Goal: Task Accomplishment & Management: Use online tool/utility

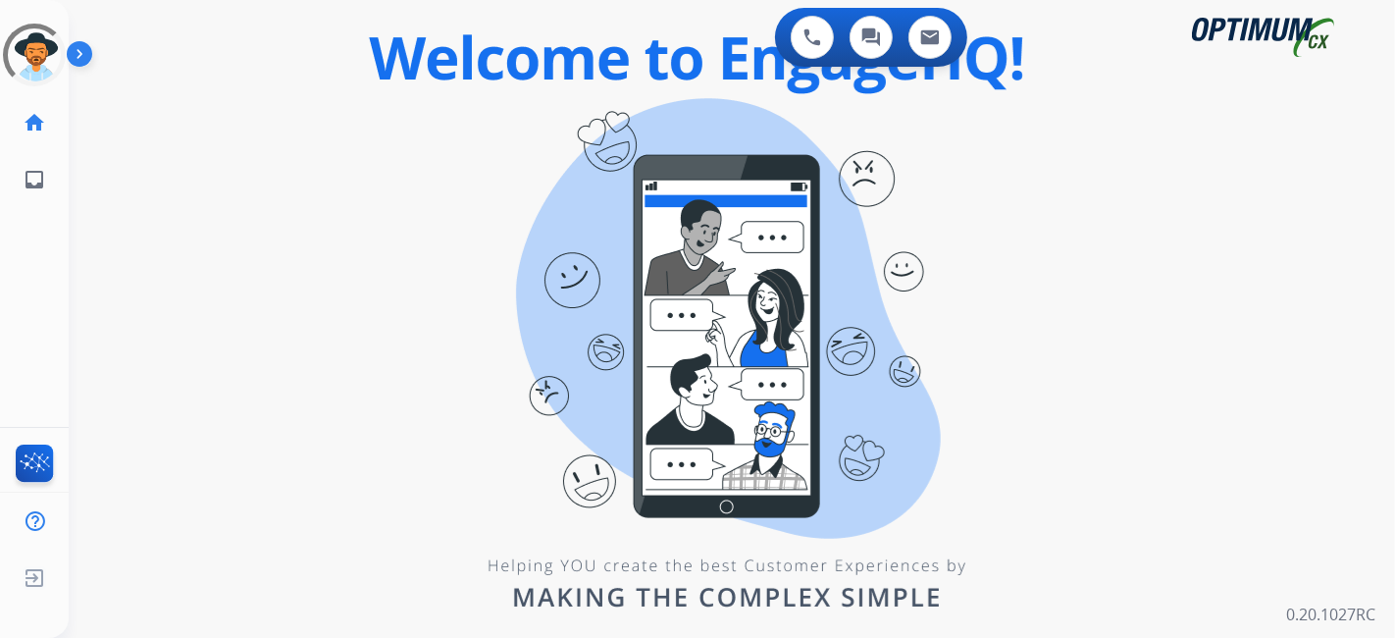
click at [1160, 171] on div "0 Voice Interactions 0 Chat Interactions 0 Email Interactions swap_horiz Break …" at bounding box center [732, 319] width 1327 height 638
click at [1162, 215] on div "0 Voice Interactions 0 Chat Interactions 0 Email Interactions swap_horiz Break …" at bounding box center [732, 319] width 1327 height 638
drag, startPoint x: 27, startPoint y: 57, endPoint x: 80, endPoint y: 73, distance: 55.3
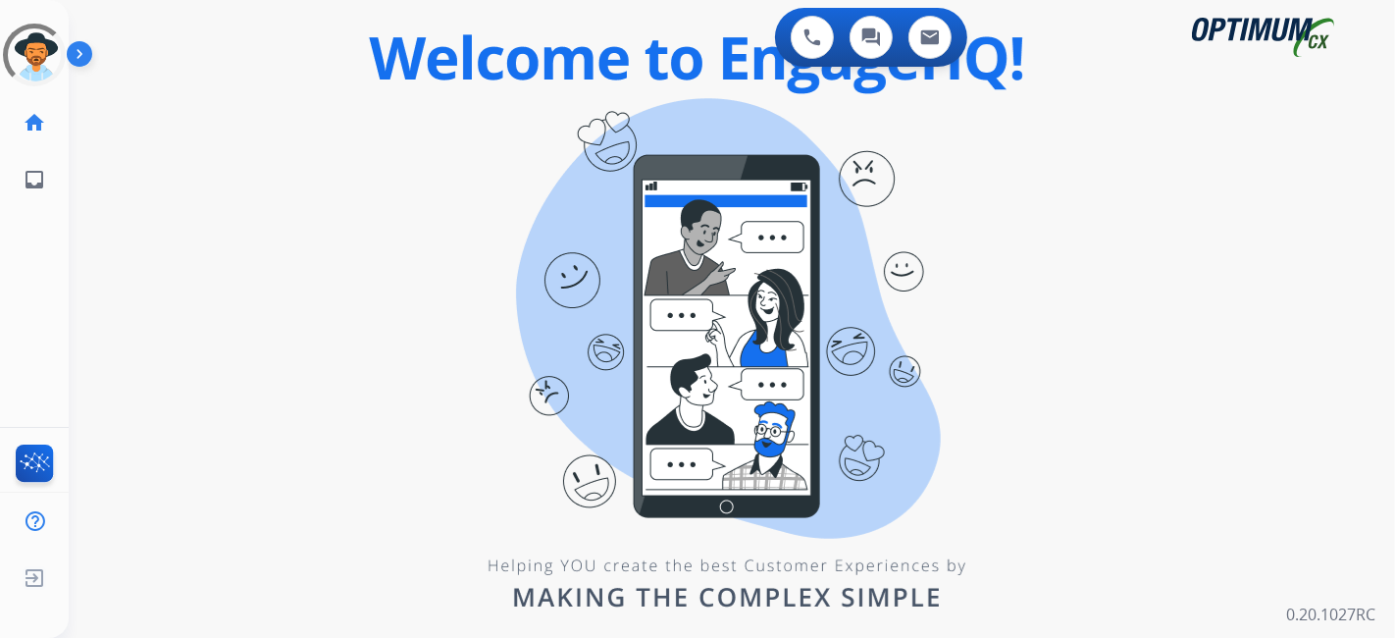
click at [28, 57] on div at bounding box center [34, 55] width 71 height 71
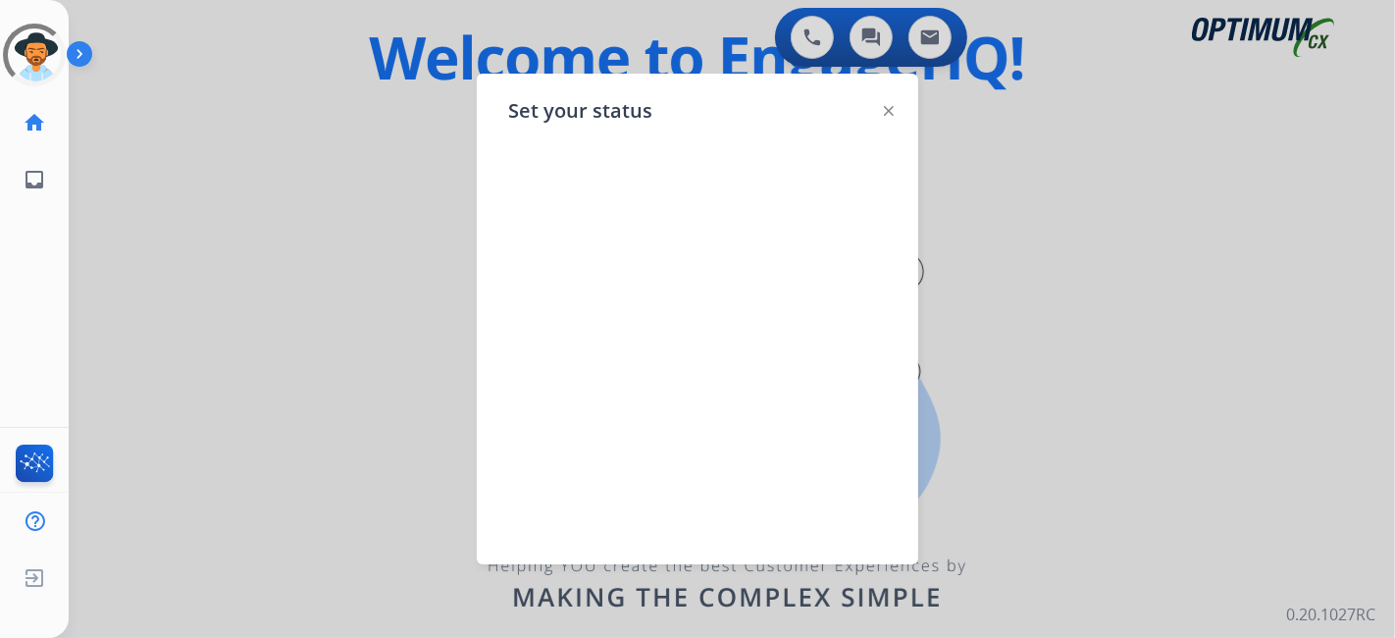
click at [359, 276] on div at bounding box center [697, 319] width 1395 height 638
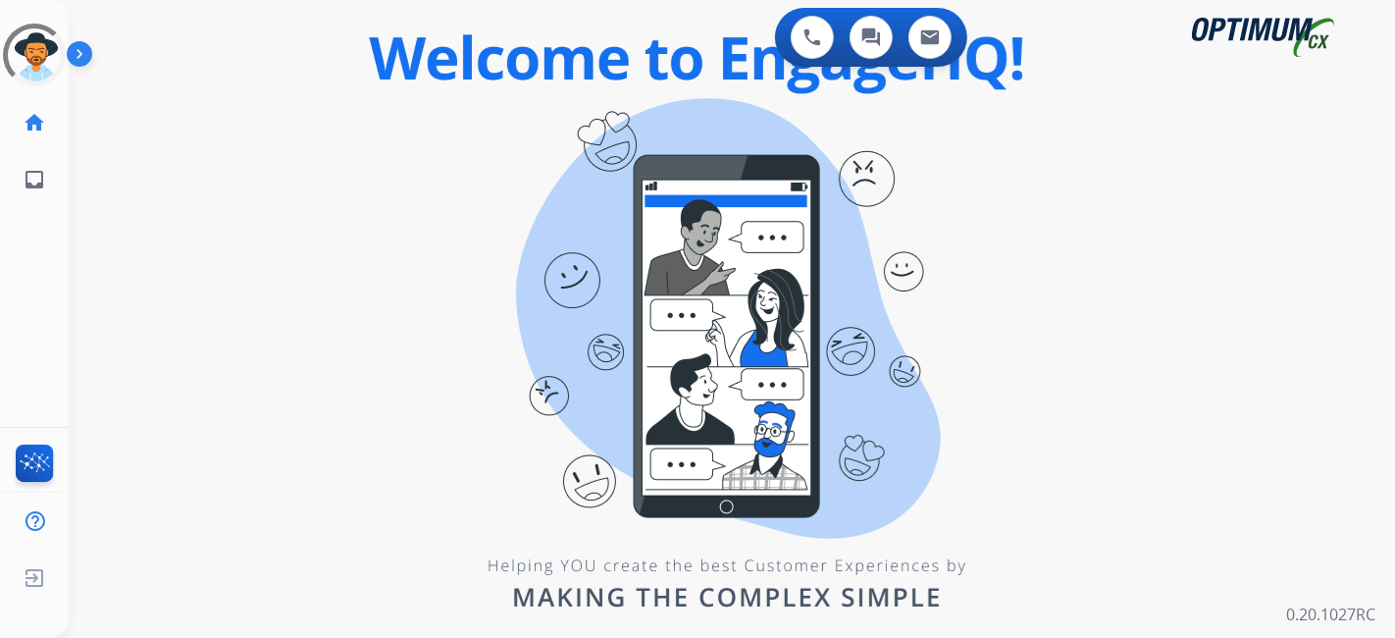
click at [541, 383] on div "0 Voice Interactions 0 Chat Interactions 0 Email Interactions swap_horiz Break …" at bounding box center [732, 319] width 1327 height 638
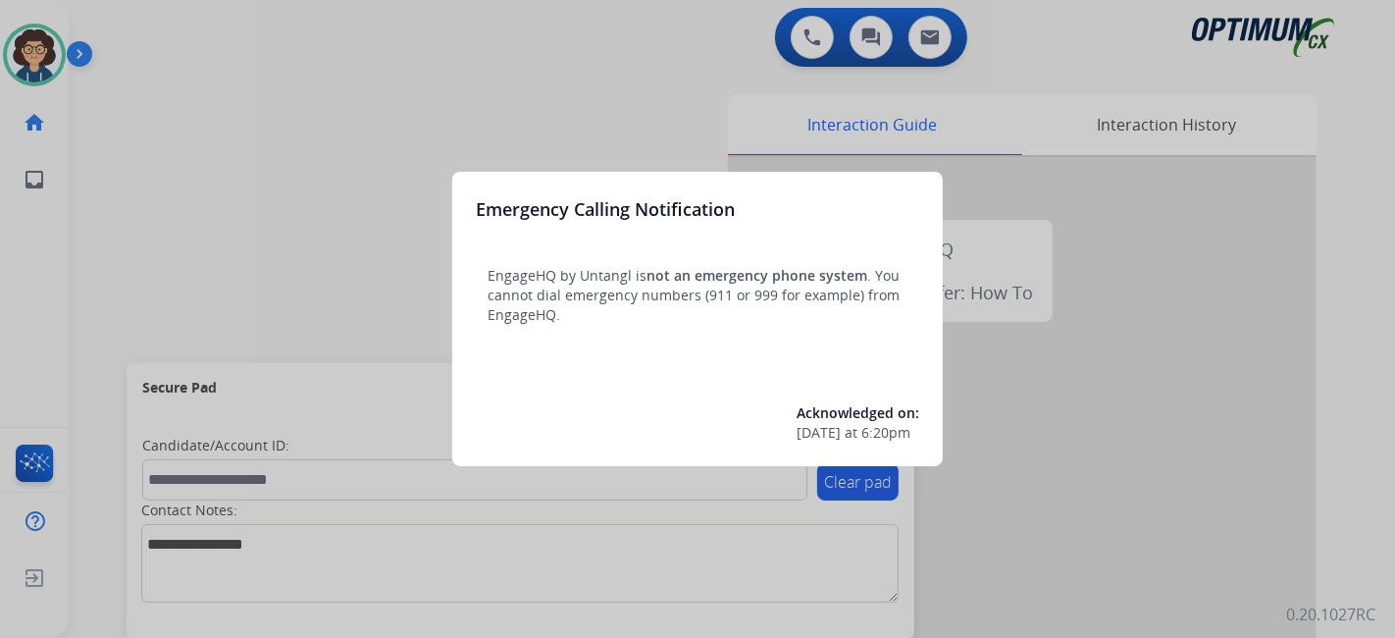
click at [160, 282] on div at bounding box center [697, 319] width 1395 height 638
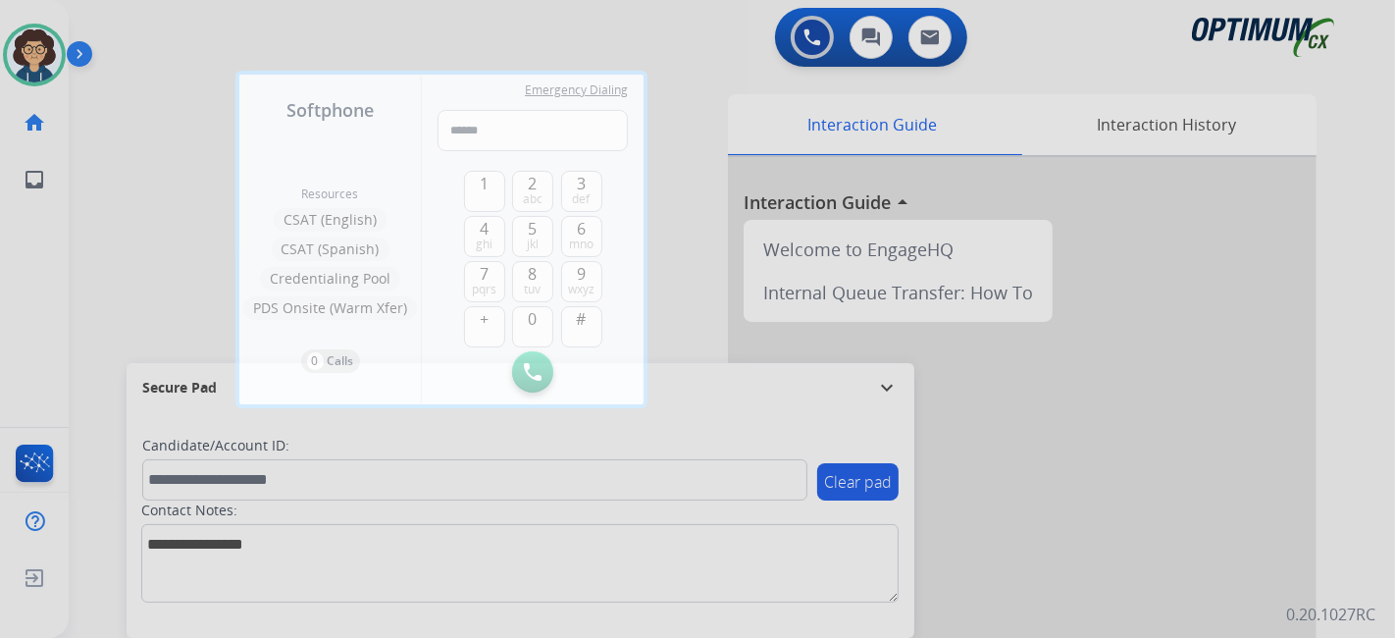
click at [156, 279] on div at bounding box center [697, 319] width 1395 height 638
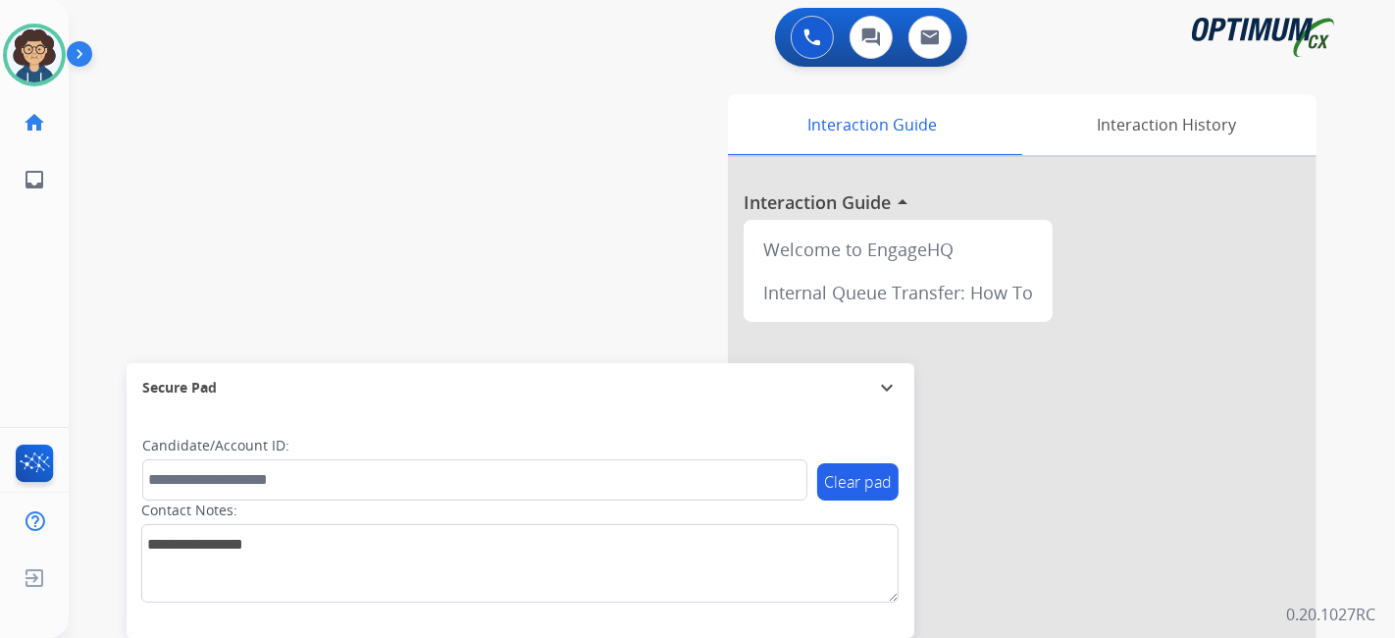
click at [512, 251] on div "swap_horiz Break voice bridge close_fullscreen Connect 3-Way Call merge_type Se…" at bounding box center [709, 480] width 1280 height 818
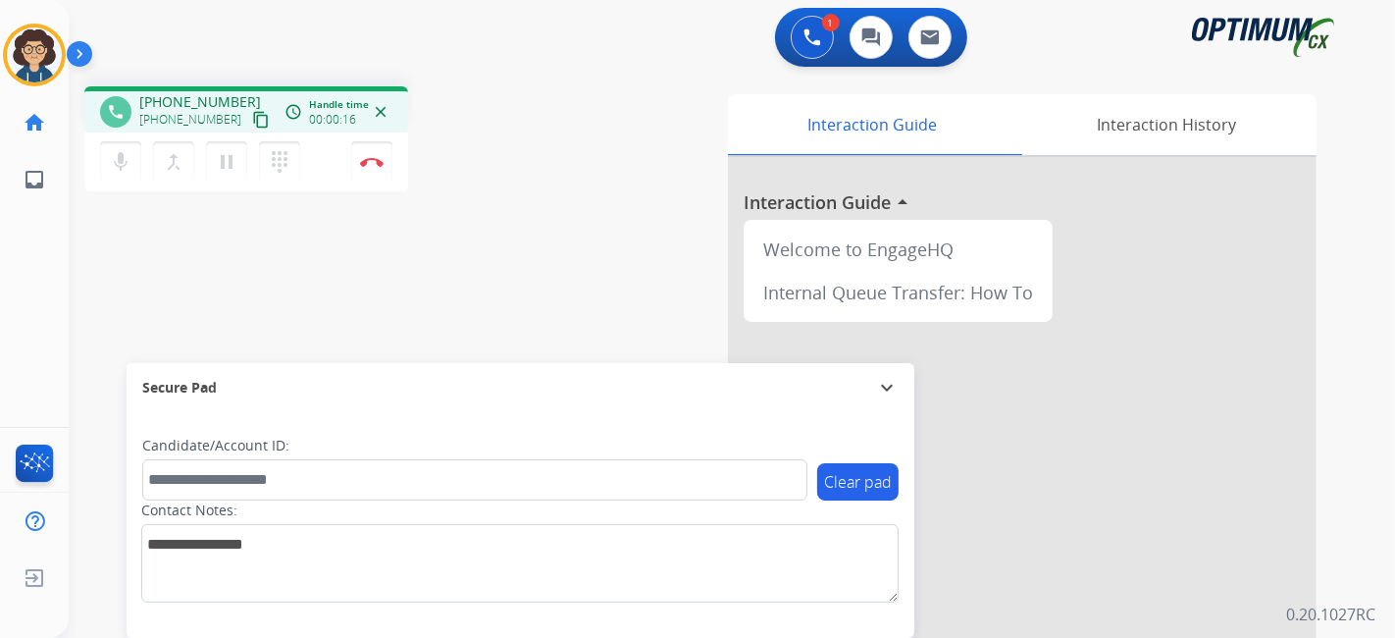
click at [252, 122] on mat-icon "content_copy" at bounding box center [261, 120] width 18 height 18
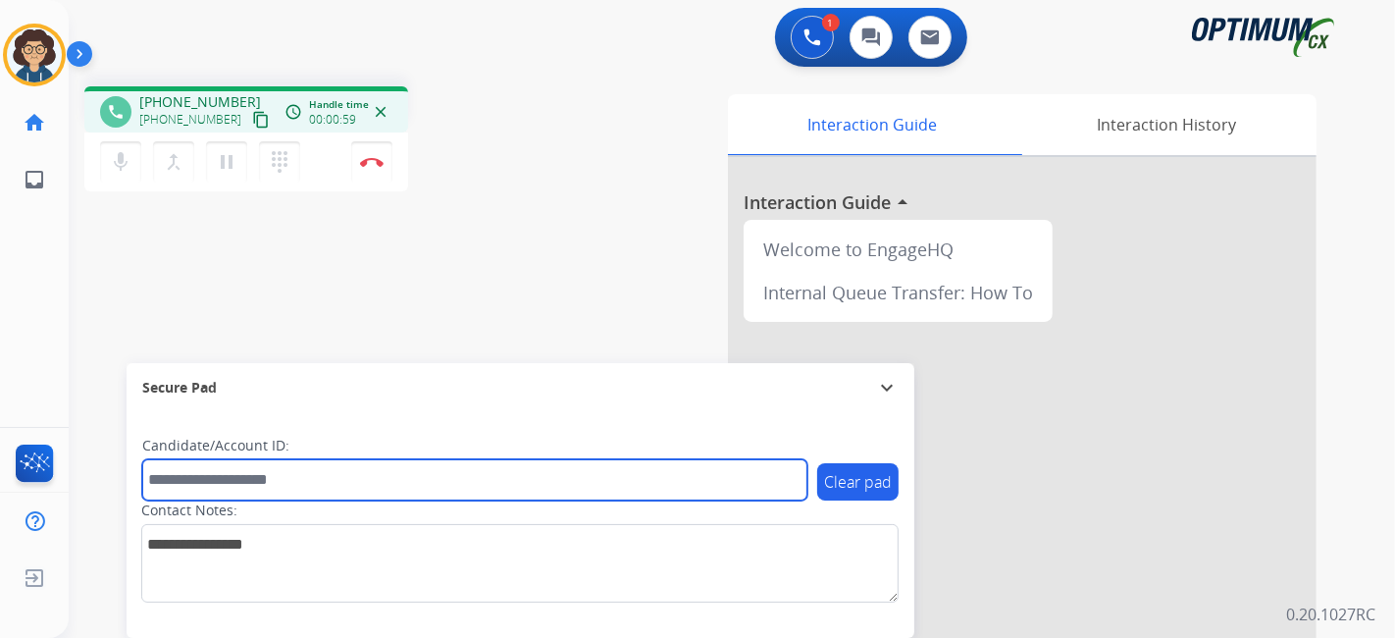
click at [281, 483] on input "text" at bounding box center [474, 479] width 665 height 41
paste input "*********"
type input "*********"
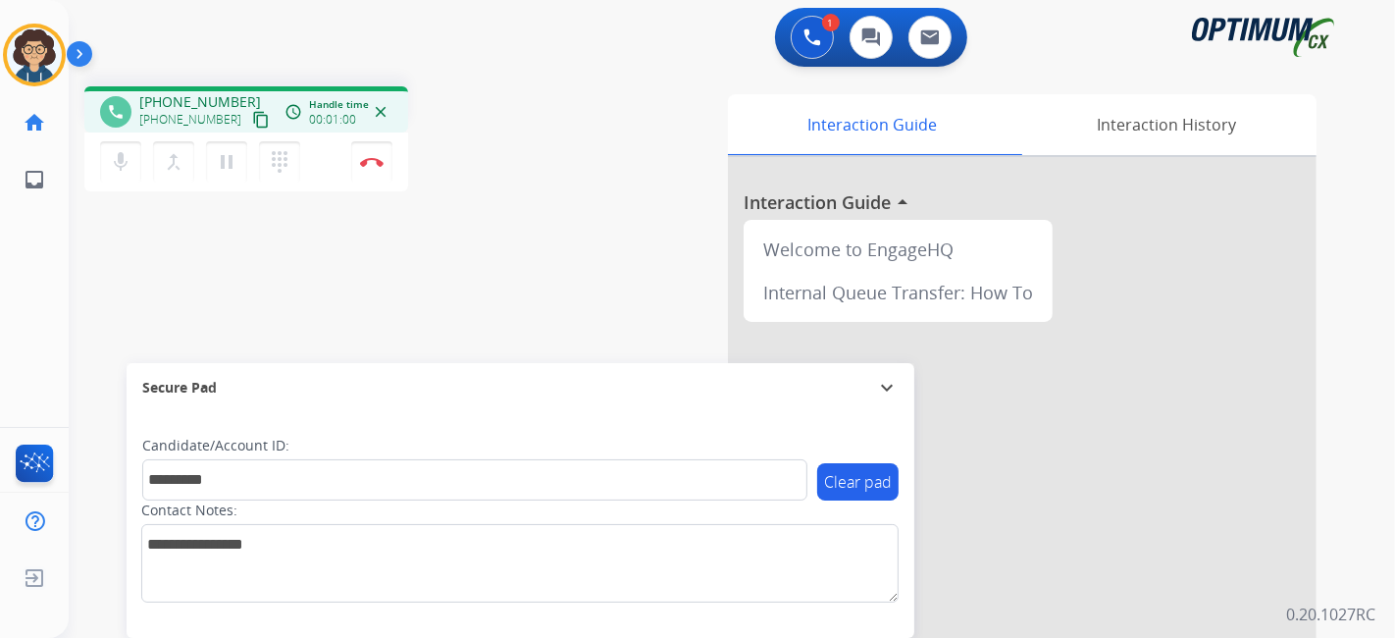
click at [385, 296] on div "phone +12144378985 +12144378985 content_copy access_time Call metrics Queue 00:…" at bounding box center [709, 480] width 1280 height 818
click at [387, 162] on button "Disconnect" at bounding box center [371, 161] width 41 height 41
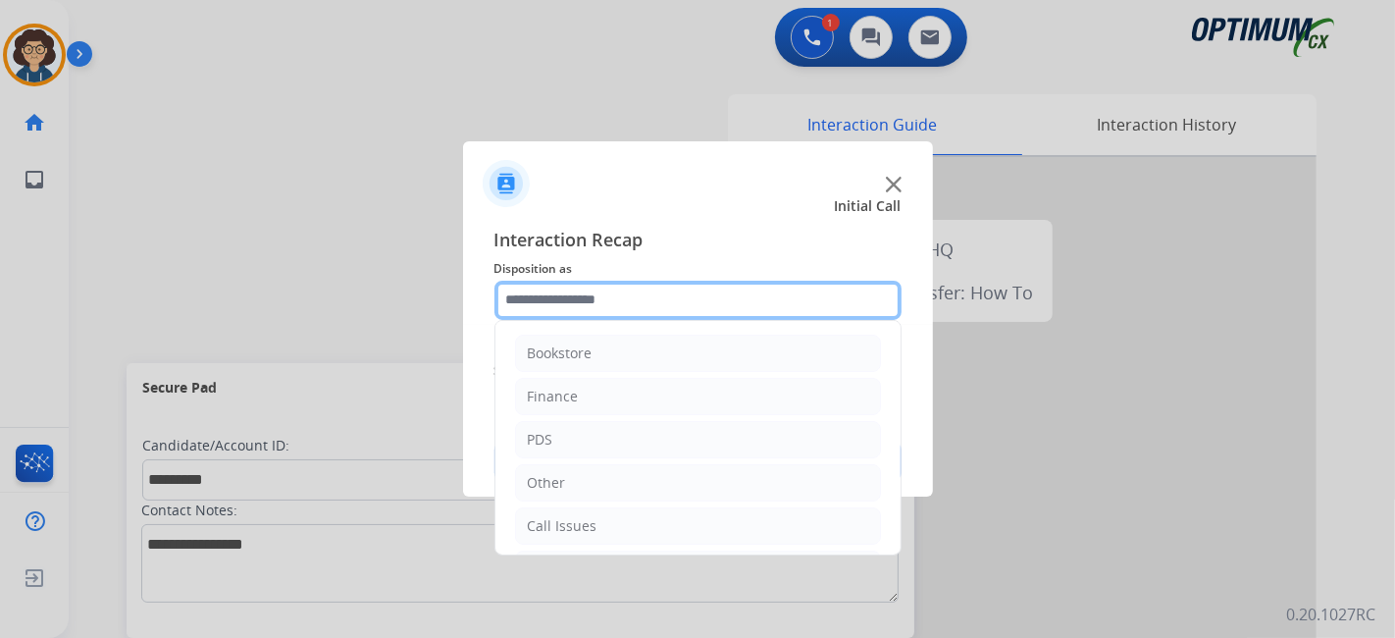
click at [648, 292] on input "text" at bounding box center [698, 300] width 407 height 39
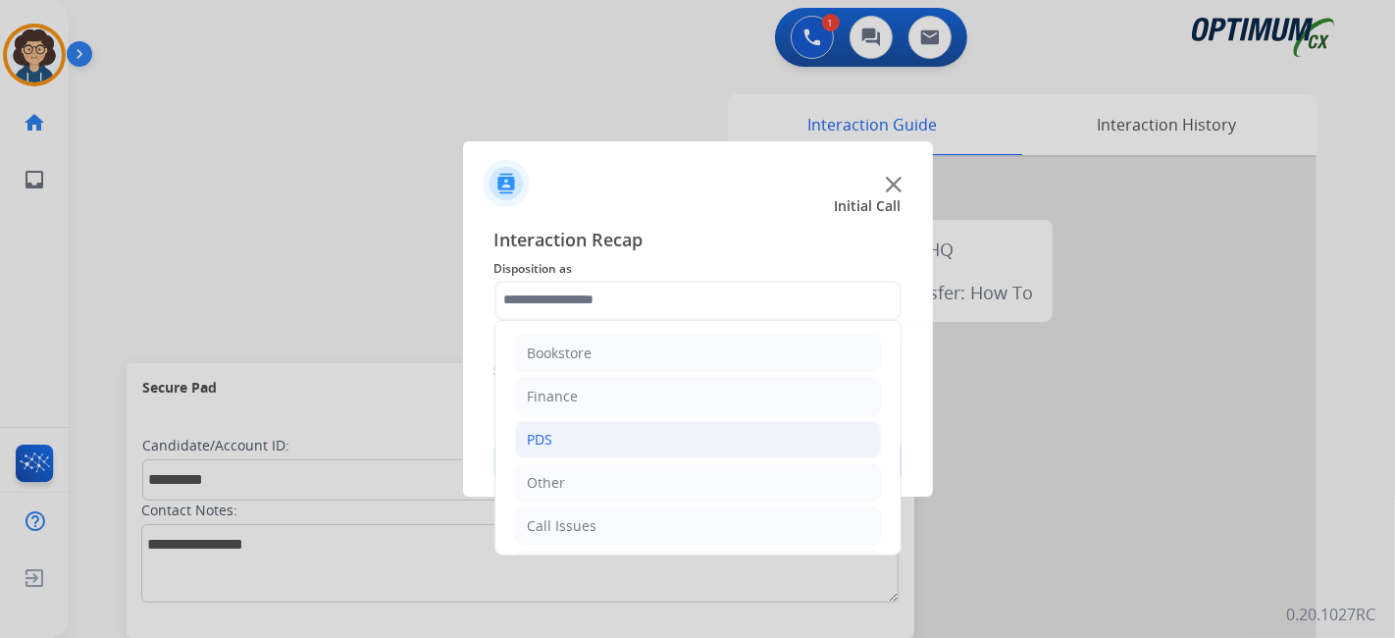
click at [615, 448] on li "PDS" at bounding box center [698, 439] width 366 height 37
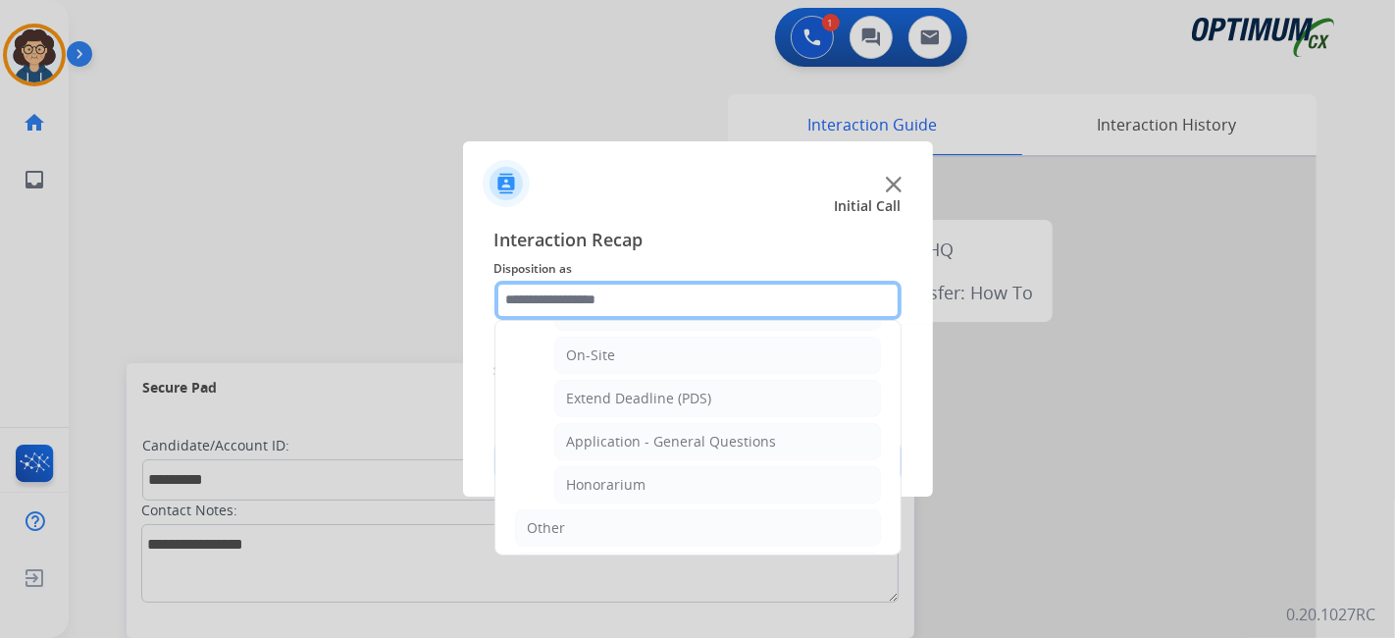
scroll to position [518, 0]
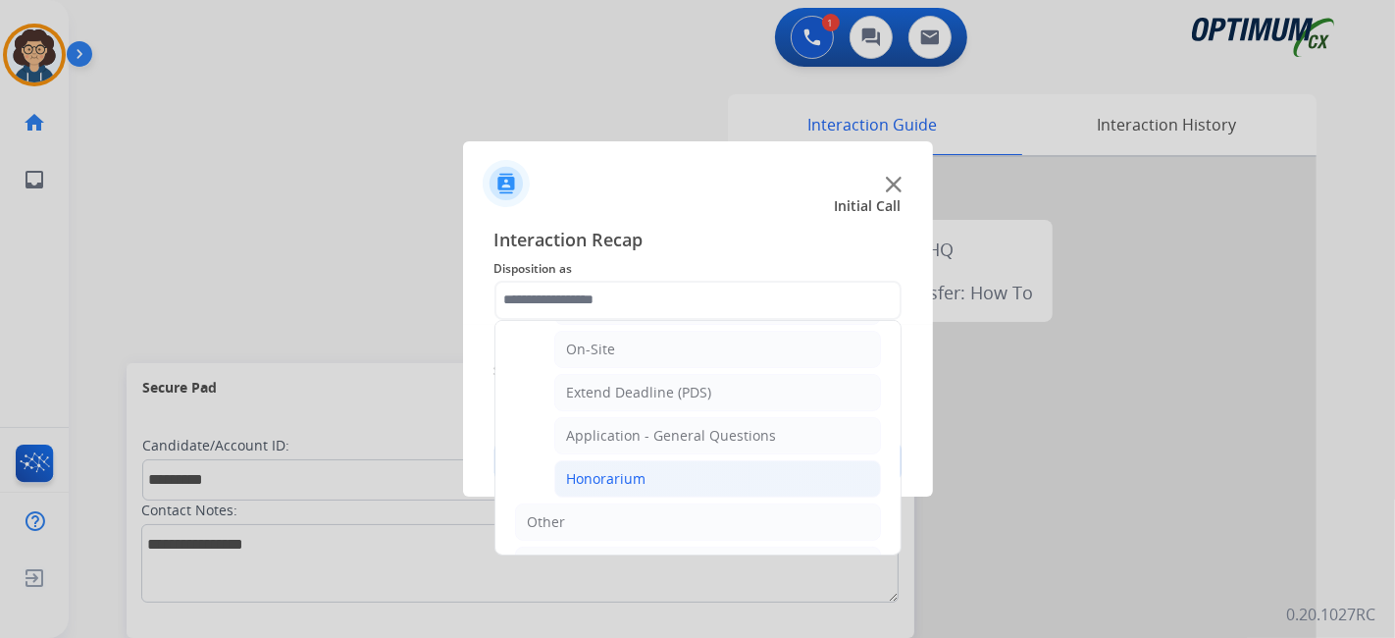
click at [808, 471] on li "Honorarium" at bounding box center [717, 478] width 327 height 37
type input "**********"
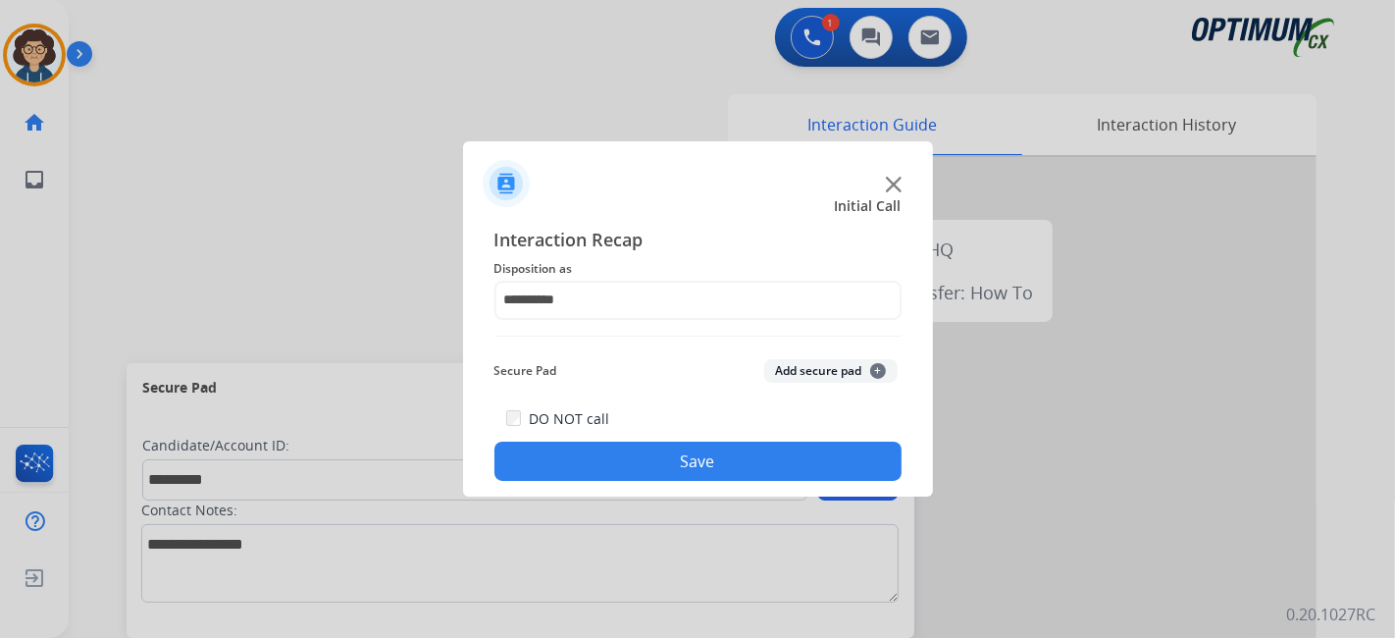
click at [848, 371] on button "Add secure pad +" at bounding box center [830, 371] width 133 height 24
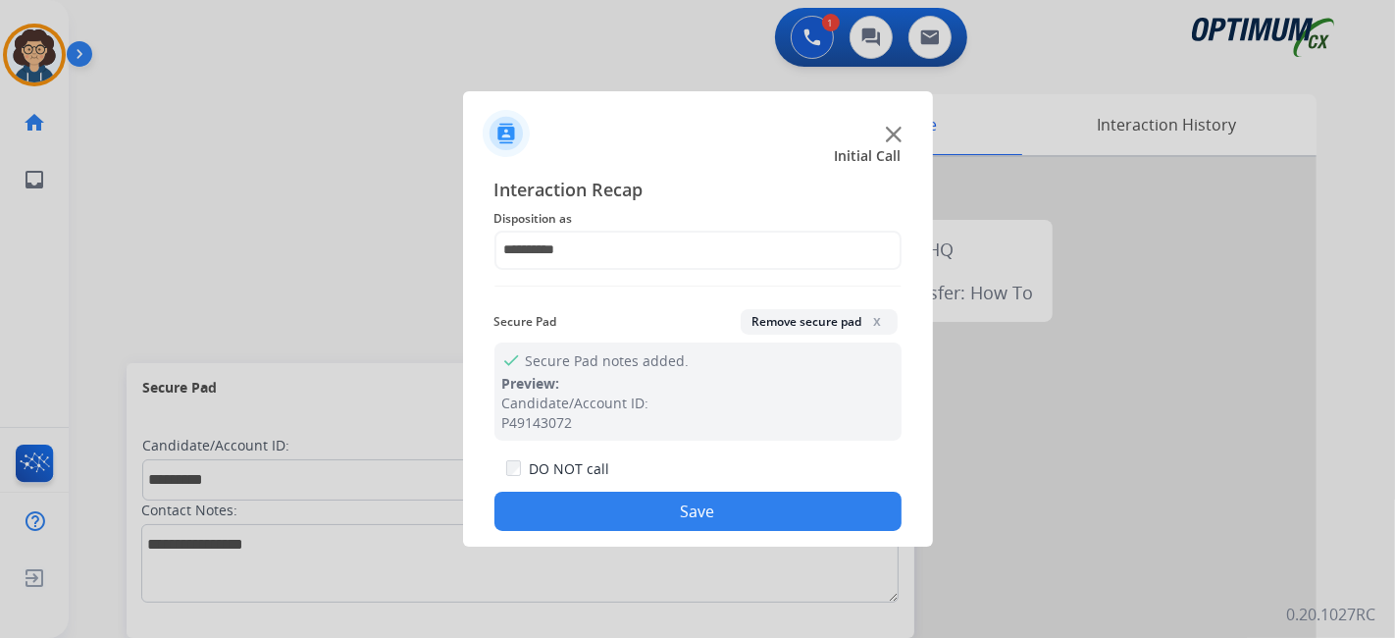
drag, startPoint x: 676, startPoint y: 508, endPoint x: 605, endPoint y: 233, distance: 284.7
click at [676, 505] on button "Save" at bounding box center [698, 511] width 407 height 39
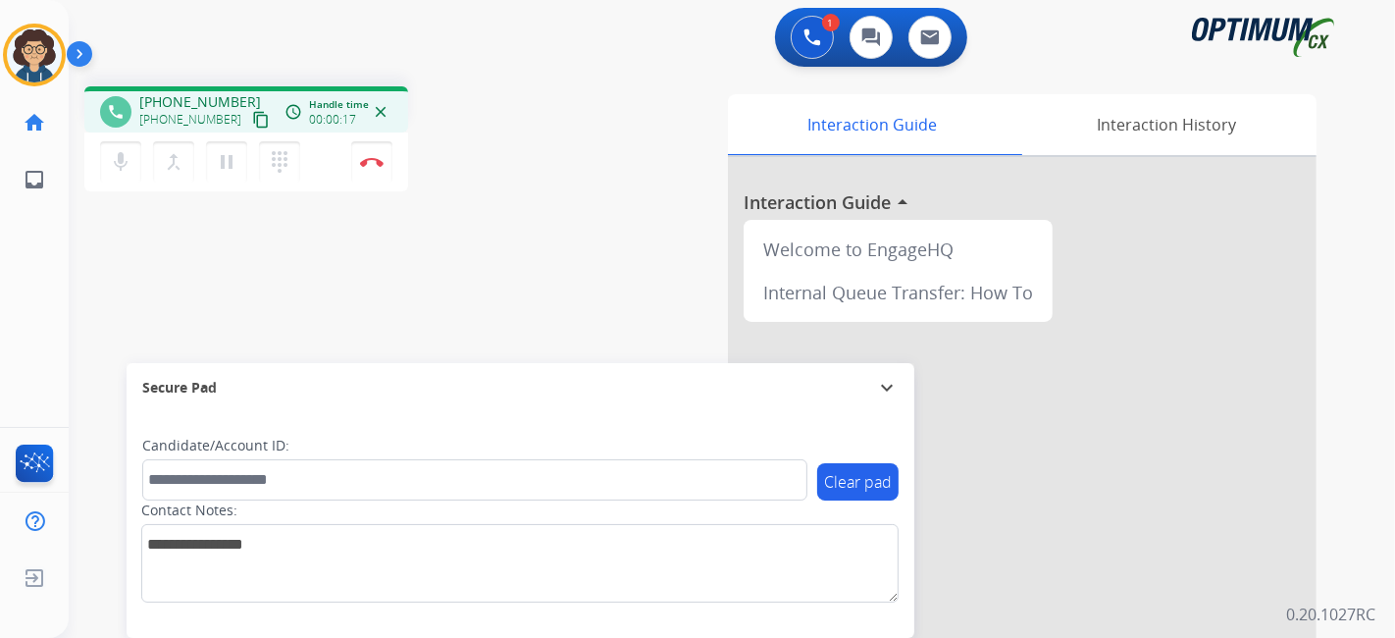
click at [252, 122] on mat-icon "content_copy" at bounding box center [261, 120] width 18 height 18
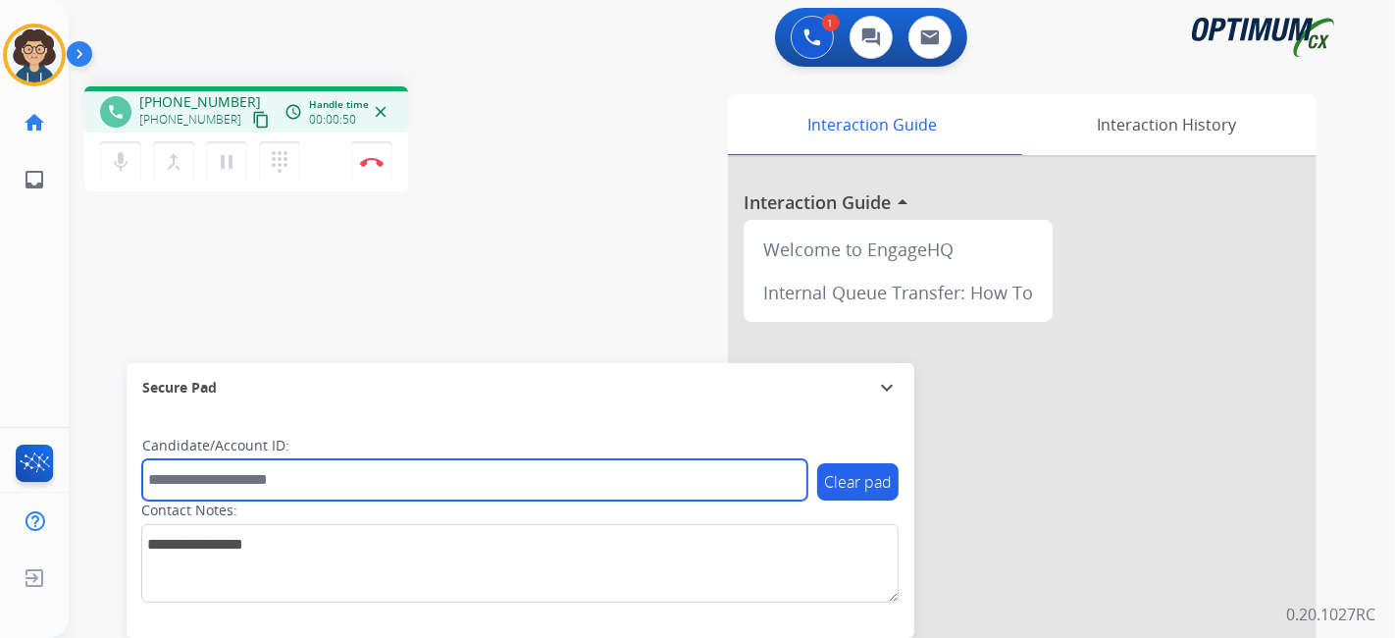
click at [286, 469] on input "text" at bounding box center [474, 479] width 665 height 41
paste input "*******"
type input "*******"
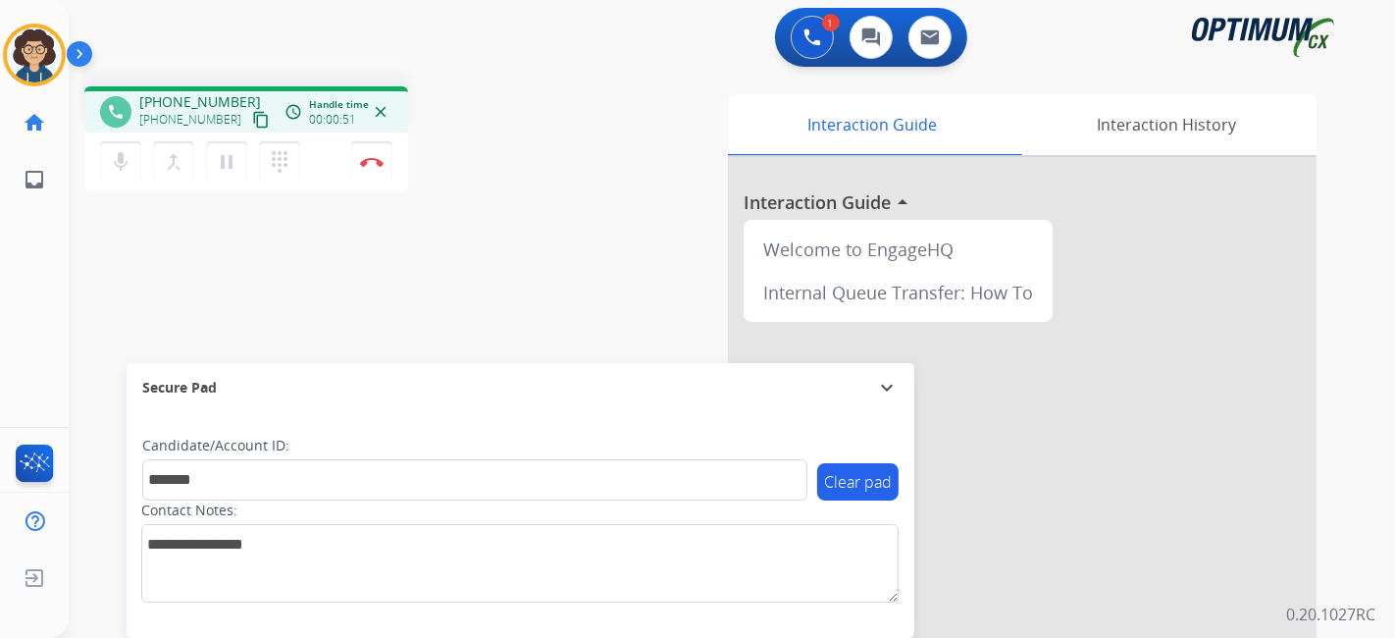
click at [425, 283] on div "phone +19398651948 +19398651948 content_copy access_time Call metrics Queue 00:…" at bounding box center [709, 480] width 1280 height 818
click at [377, 159] on img at bounding box center [372, 162] width 24 height 10
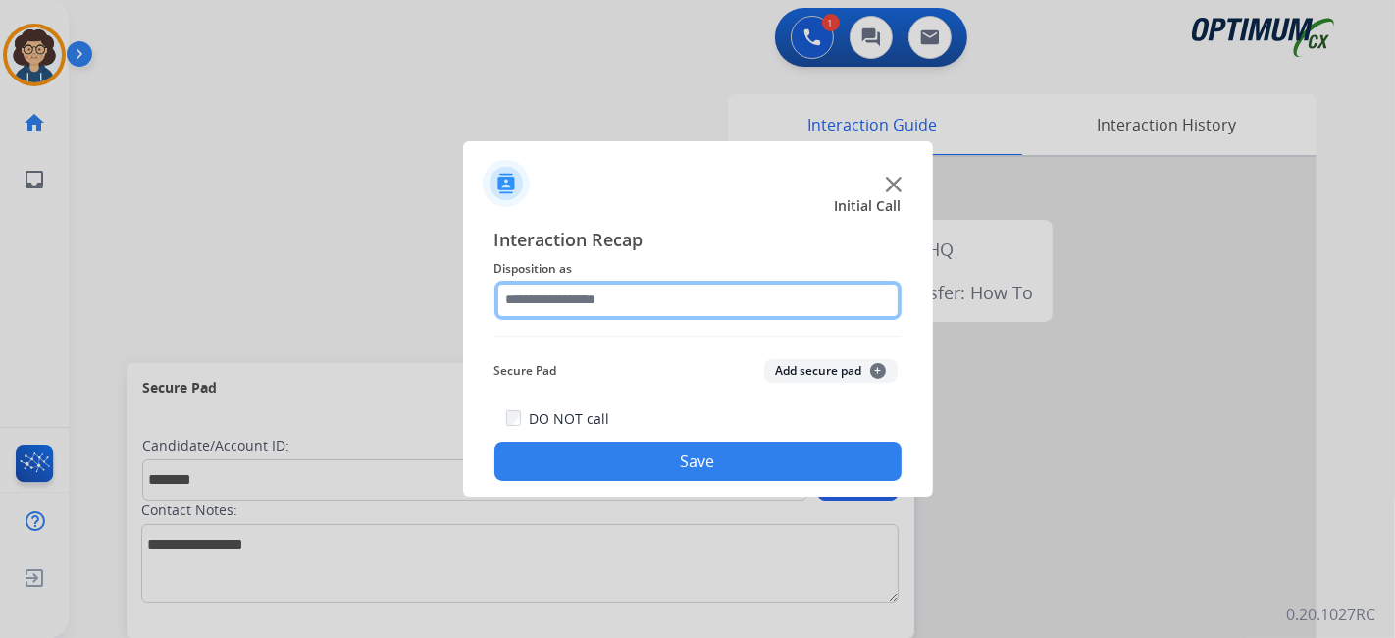
click at [620, 299] on input "text" at bounding box center [698, 300] width 407 height 39
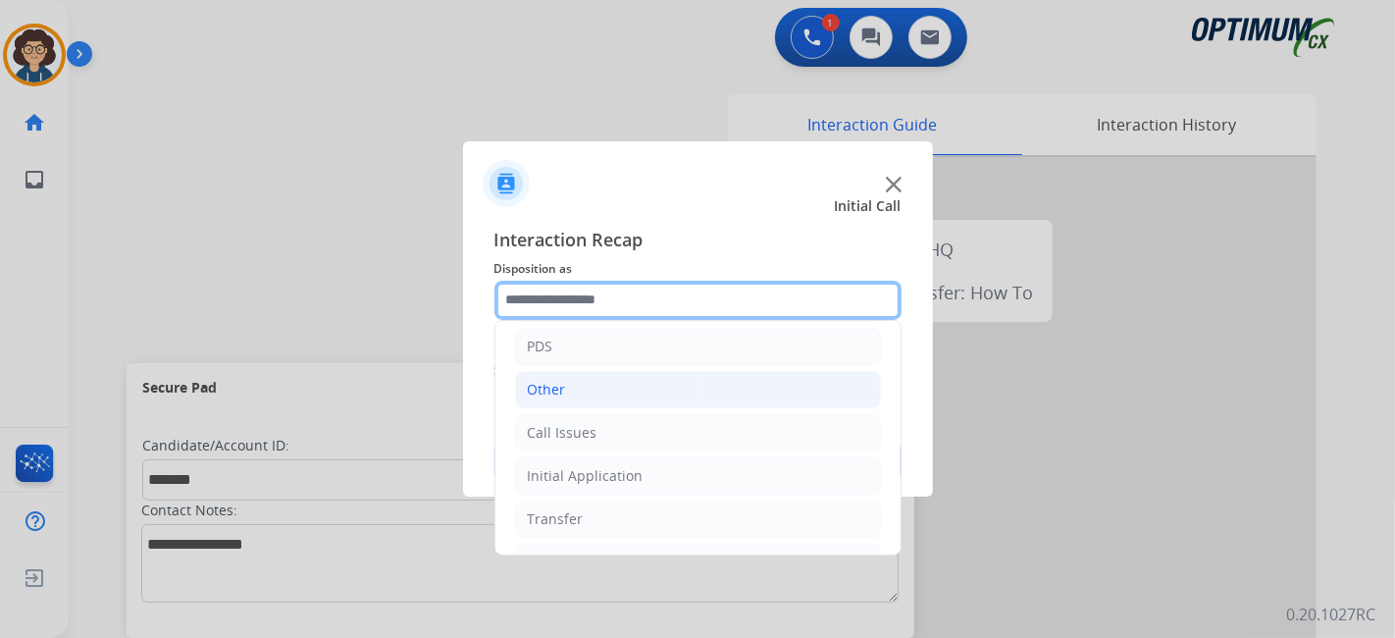
scroll to position [129, 0]
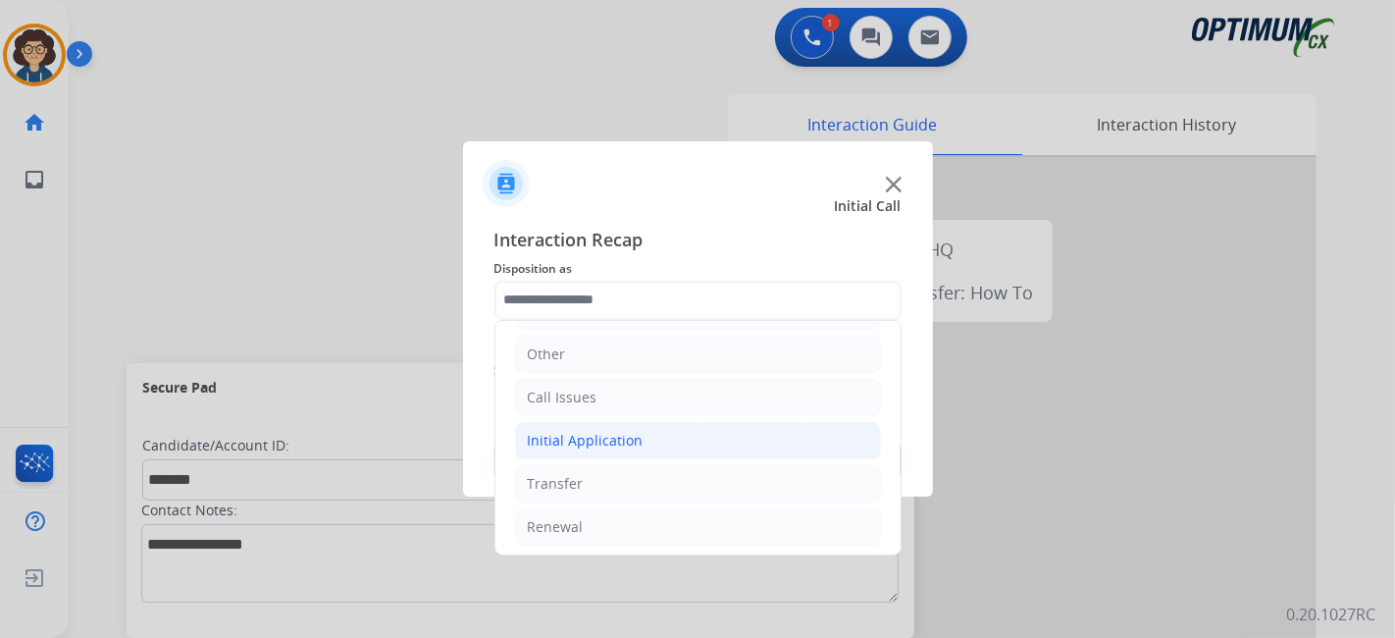
click at [661, 446] on li "Initial Application" at bounding box center [698, 440] width 366 height 37
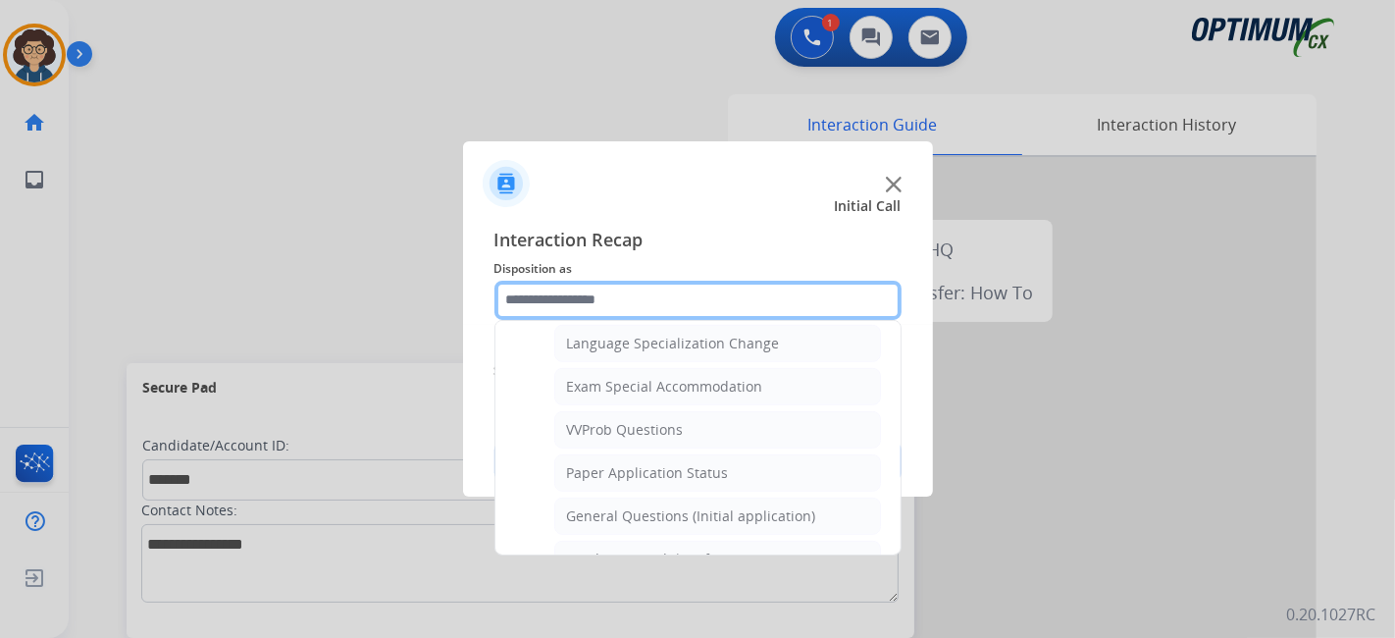
scroll to position [992, 0]
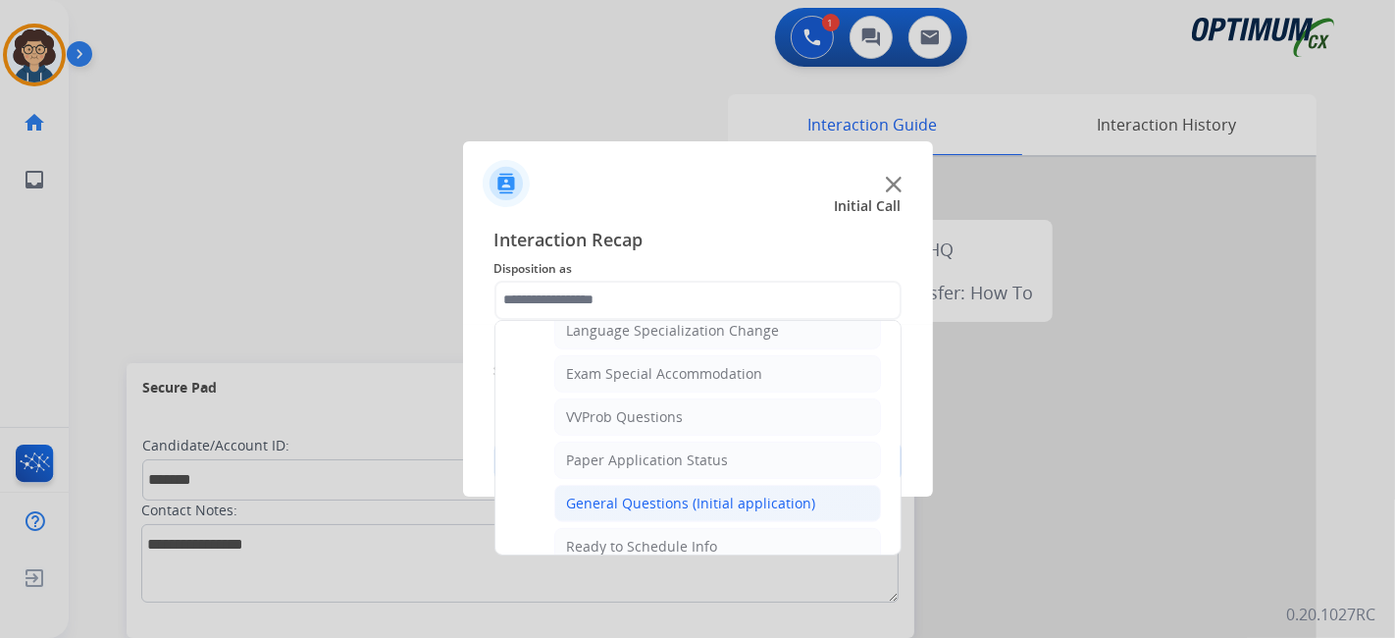
click at [821, 498] on li "General Questions (Initial application)" at bounding box center [717, 503] width 327 height 37
type input "**********"
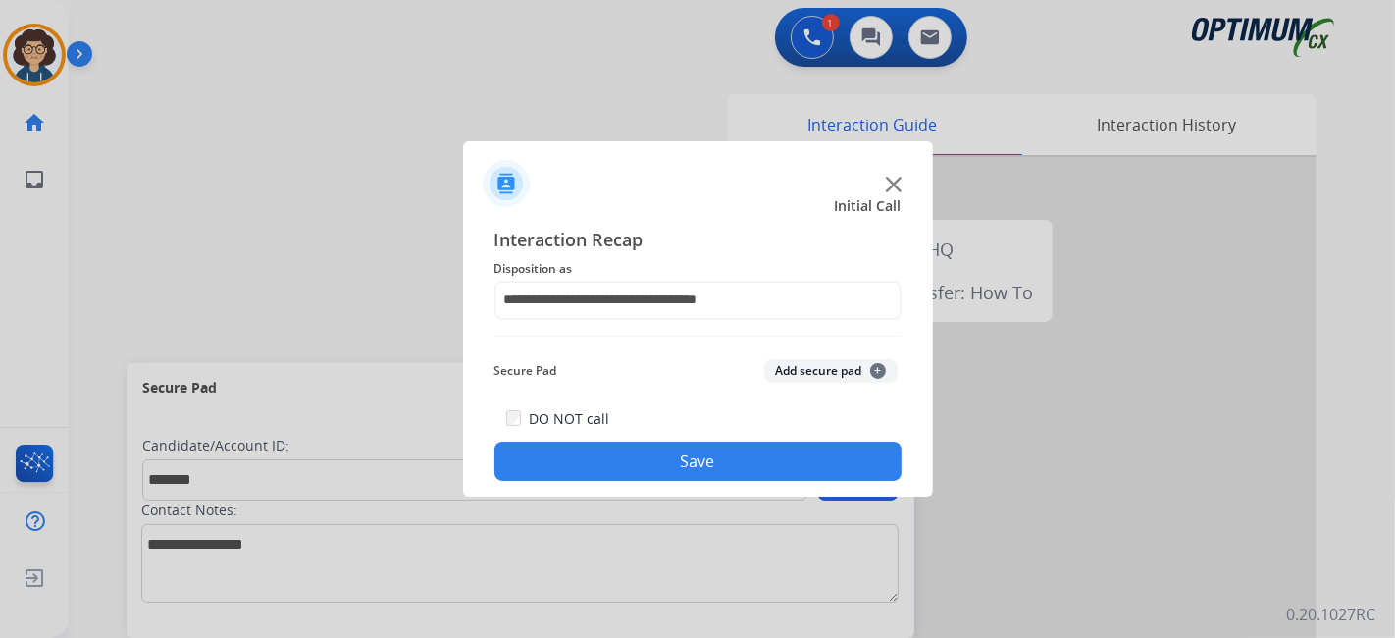
click at [834, 357] on div "Secure Pad Add secure pad +" at bounding box center [698, 370] width 407 height 39
click at [833, 366] on button "Add secure pad +" at bounding box center [830, 371] width 133 height 24
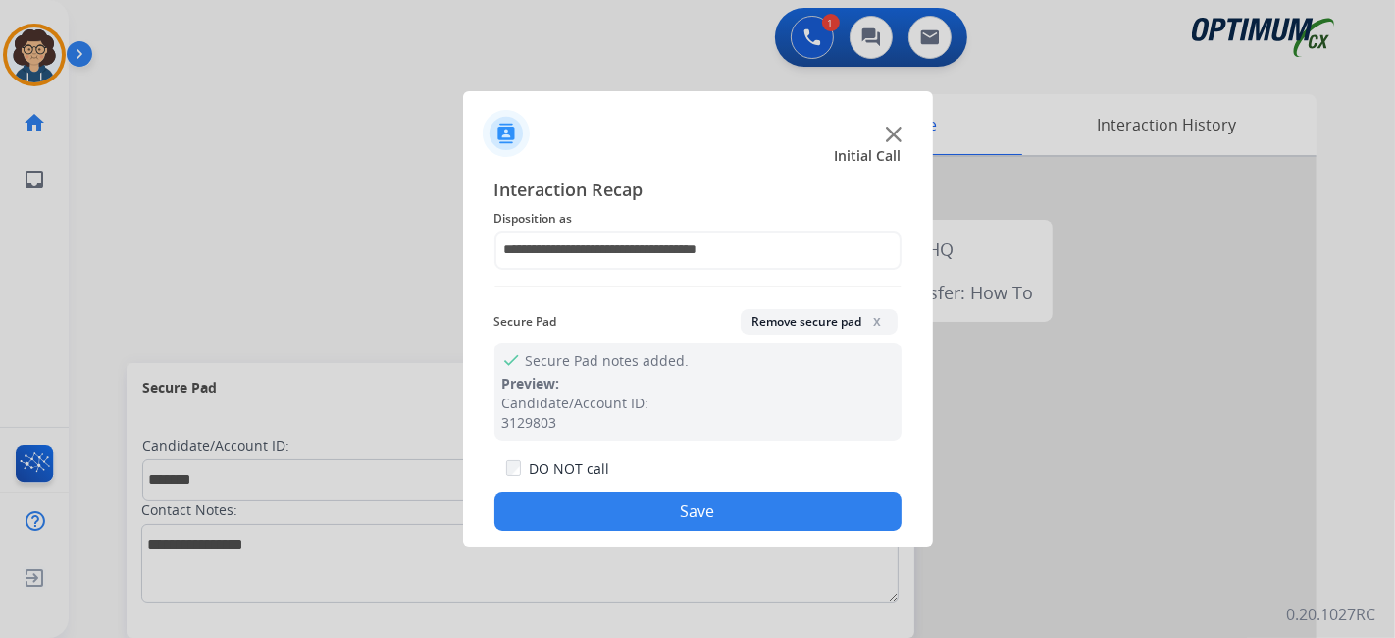
drag, startPoint x: 709, startPoint y: 505, endPoint x: 600, endPoint y: 169, distance: 354.1
click at [709, 503] on button "Save" at bounding box center [698, 511] width 407 height 39
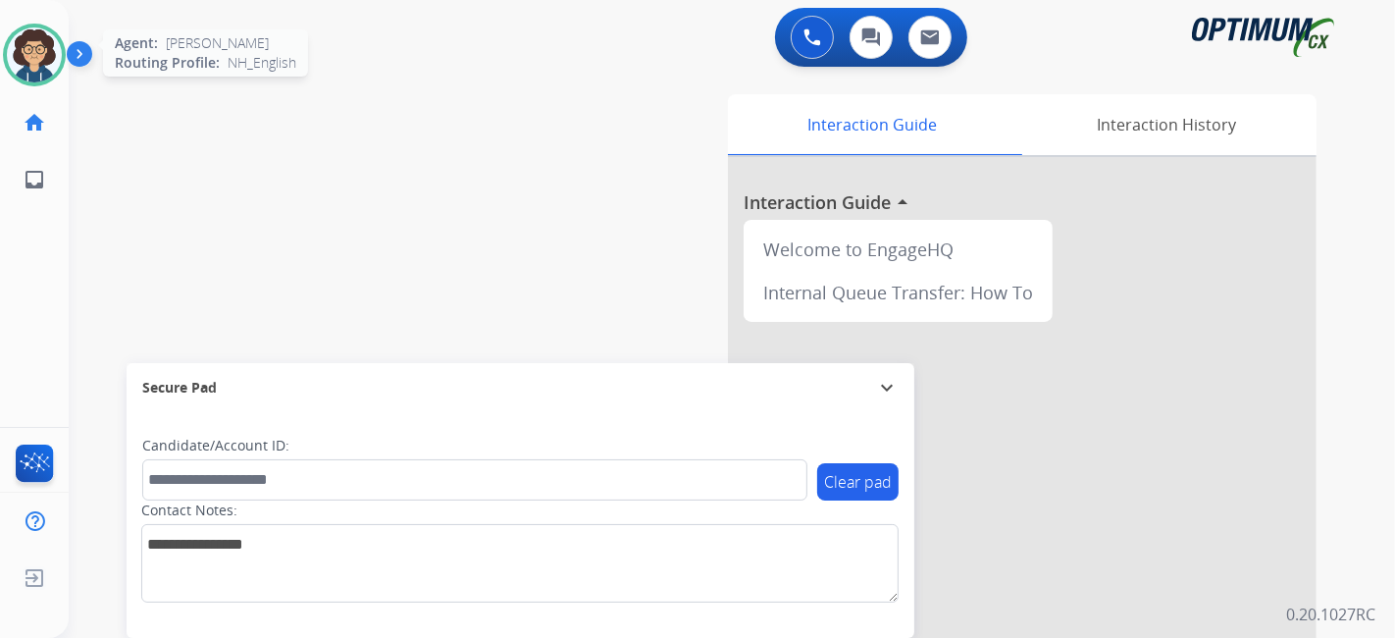
click at [34, 48] on img at bounding box center [34, 54] width 55 height 55
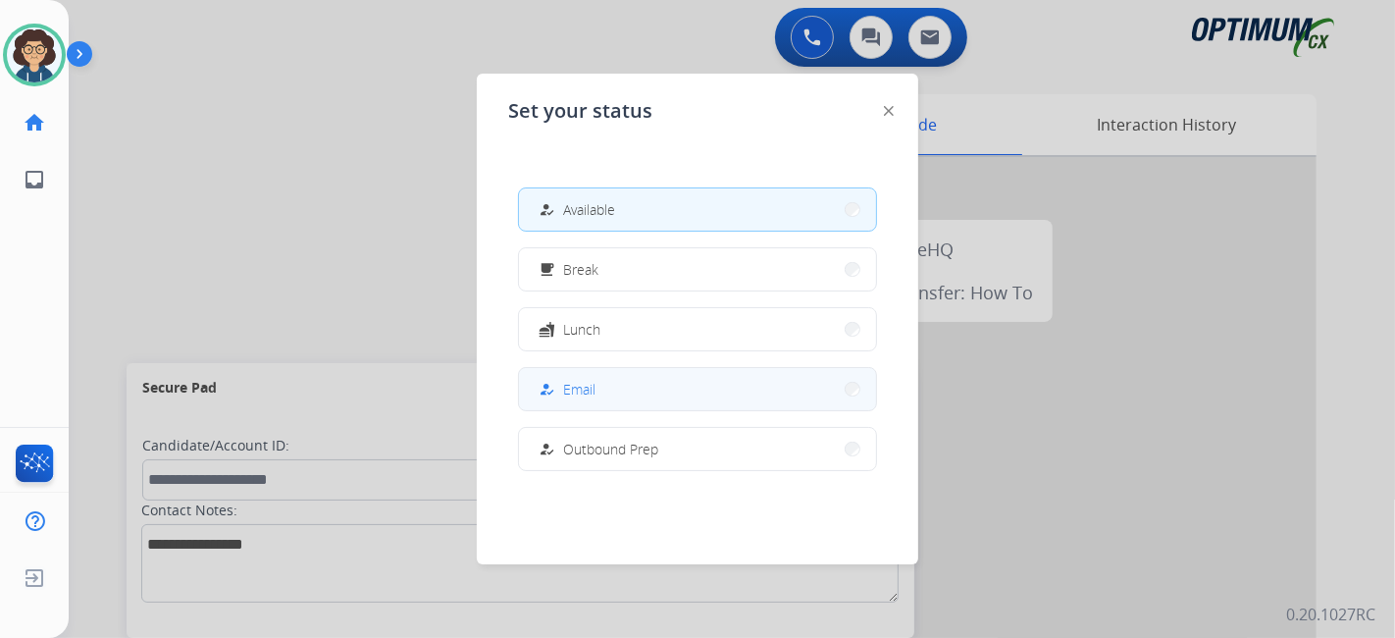
click at [701, 374] on button "how_to_reg Email" at bounding box center [697, 389] width 357 height 42
